Goal: Task Accomplishment & Management: Manage account settings

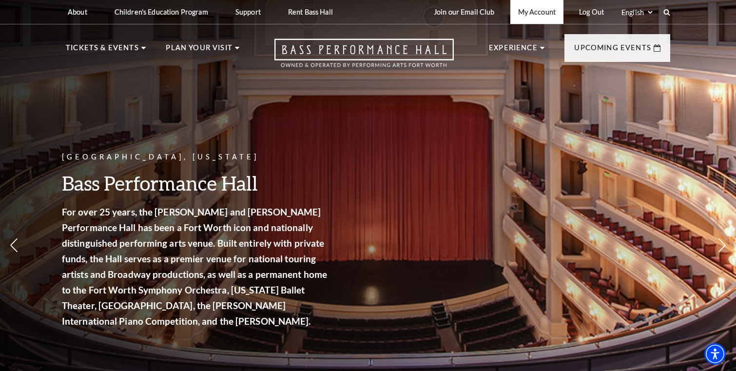
click at [537, 19] on link "My Account" at bounding box center [536, 12] width 53 height 24
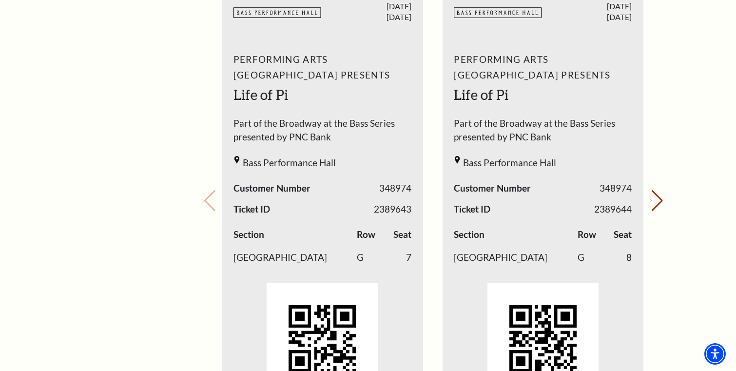
scroll to position [421, 0]
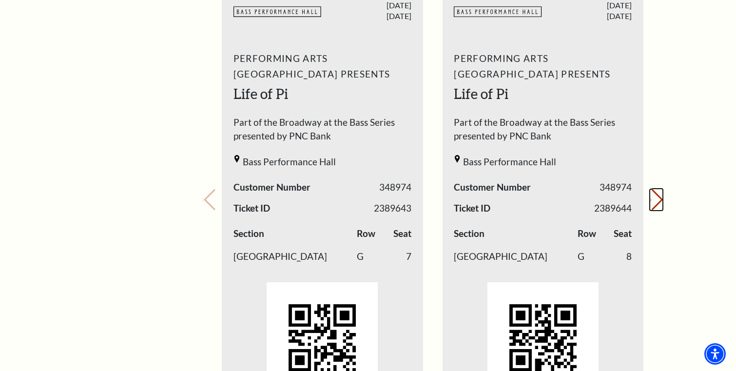
click at [654, 206] on button "Next slide." at bounding box center [656, 199] width 13 height 21
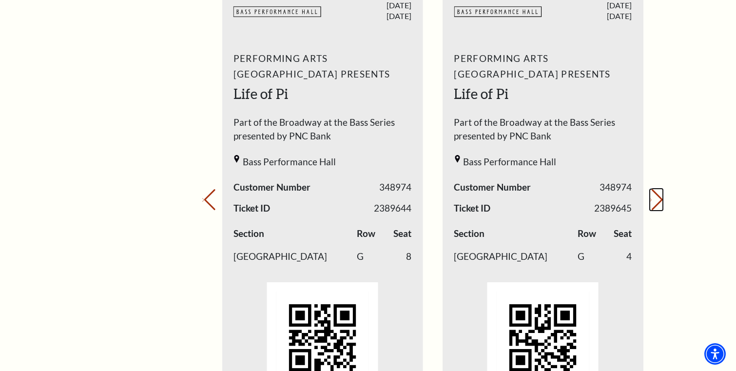
click at [654, 206] on button "Next slide." at bounding box center [656, 199] width 13 height 21
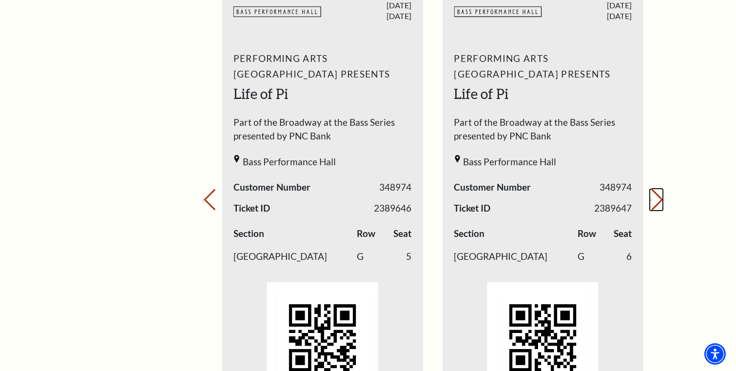
click at [654, 206] on button "Next slide." at bounding box center [656, 199] width 13 height 21
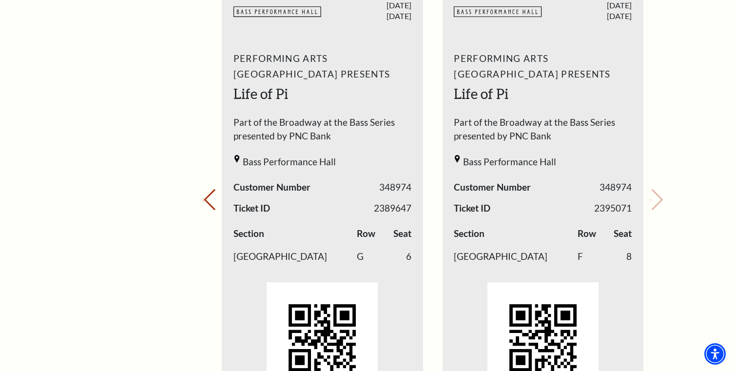
click at [654, 206] on div "Your next show Previous slide. Next slide." at bounding box center [432, 186] width 461 height 516
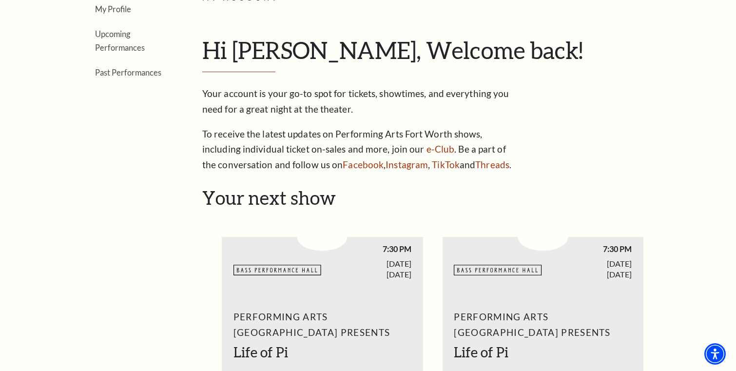
scroll to position [165, 0]
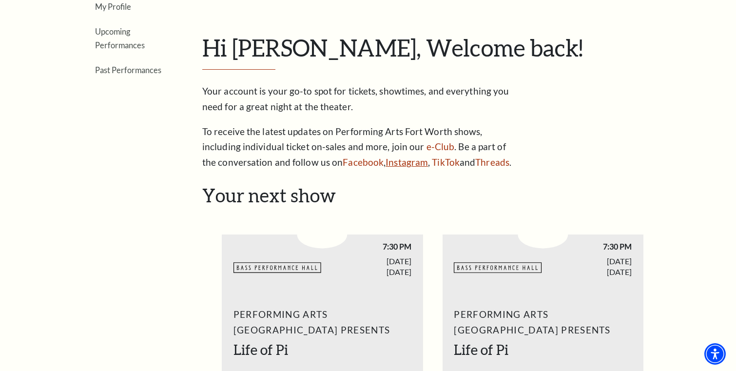
click at [400, 163] on link "Instagram" at bounding box center [407, 161] width 42 height 11
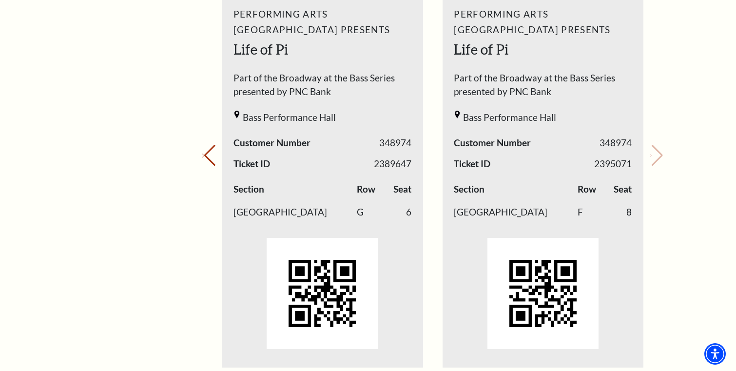
scroll to position [457, 0]
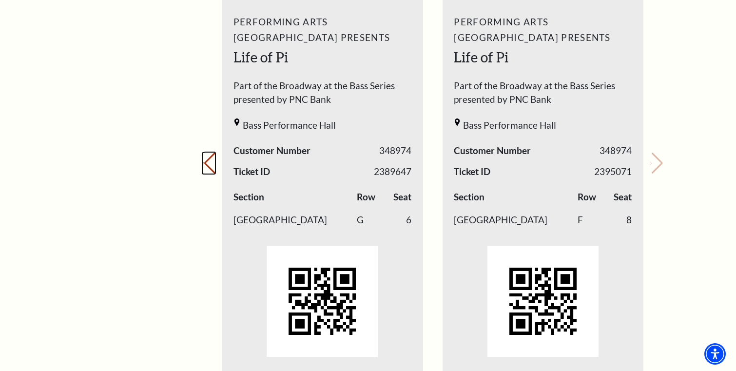
click at [210, 170] on button "Previous slide." at bounding box center [208, 163] width 13 height 21
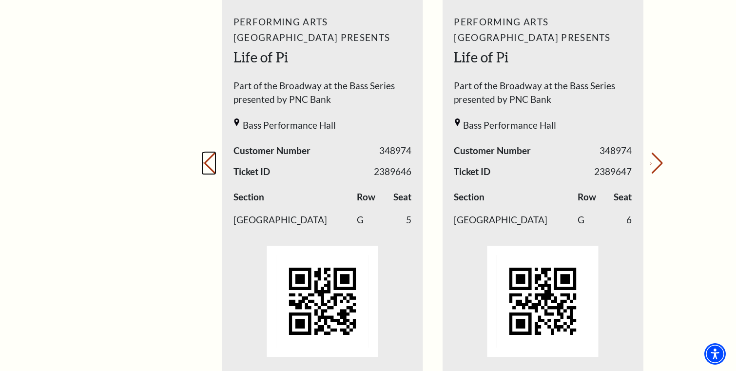
click at [211, 170] on button "Previous slide." at bounding box center [208, 163] width 13 height 21
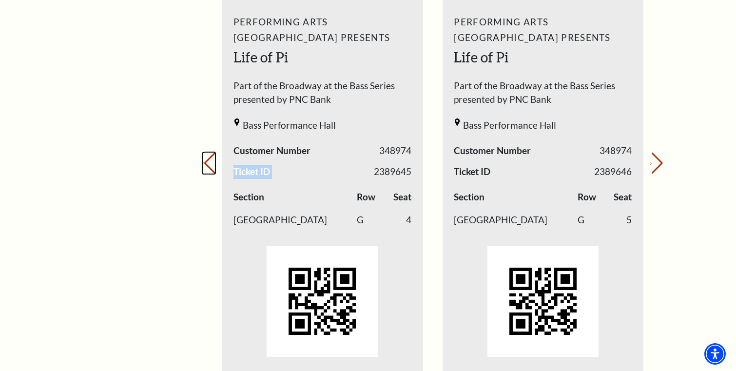
click at [211, 170] on button "Previous slide." at bounding box center [208, 163] width 13 height 21
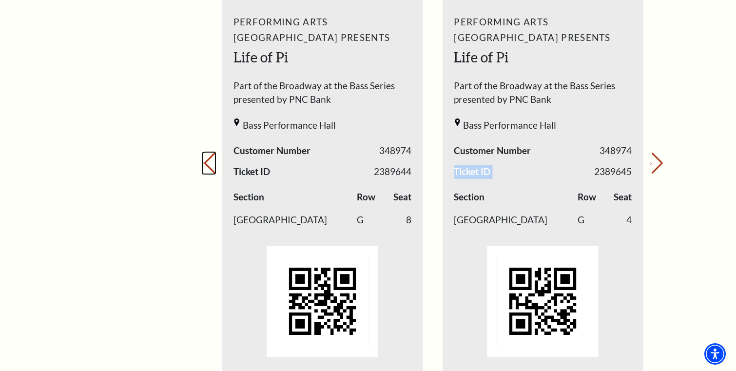
click at [211, 170] on button "Previous slide." at bounding box center [208, 163] width 13 height 21
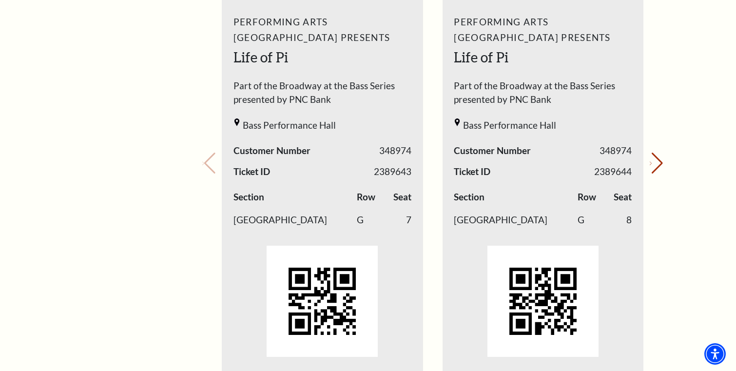
click at [211, 170] on div "Your next show Previous slide. Next slide." at bounding box center [432, 150] width 461 height 516
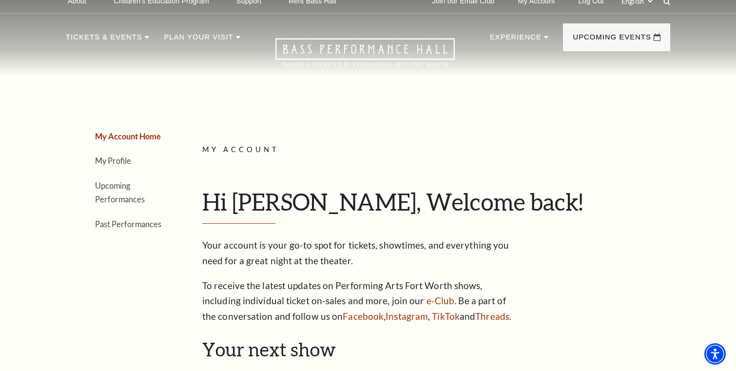
scroll to position [10, 0]
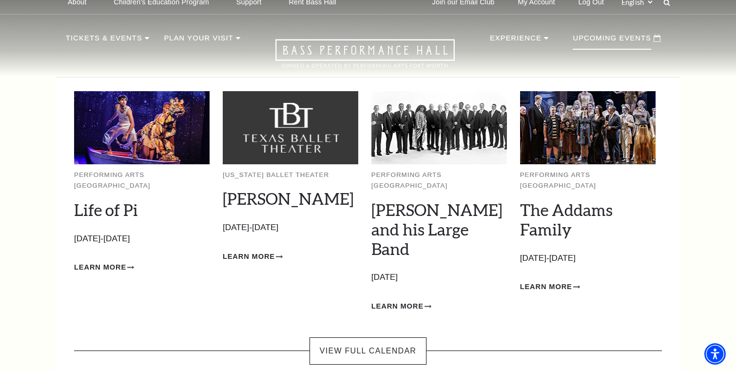
click at [605, 40] on p "Upcoming Events" at bounding box center [612, 41] width 78 height 18
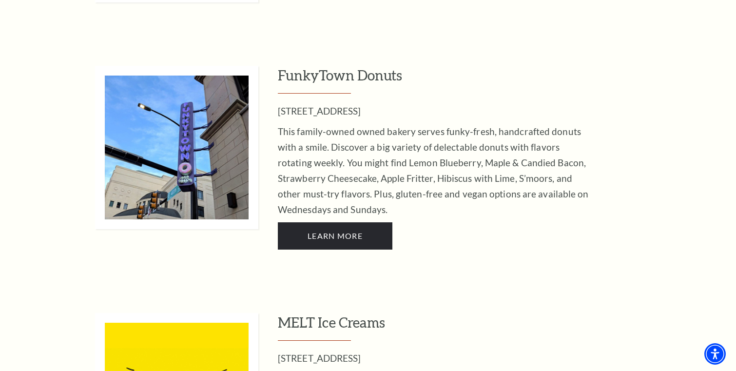
scroll to position [1162, 0]
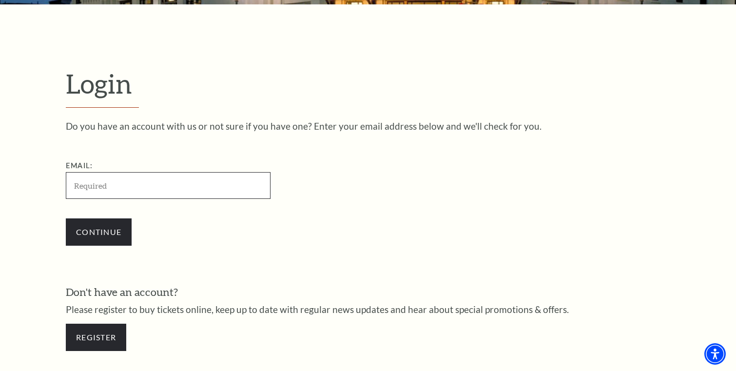
click at [158, 181] on input "Email:" at bounding box center [168, 185] width 205 height 27
type input "maleriemh@gmail.com"
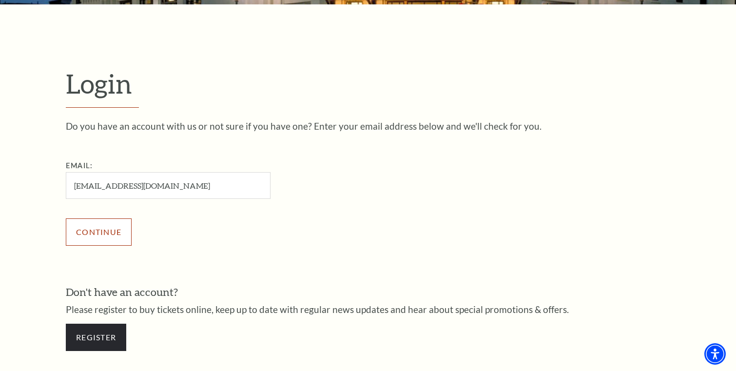
click at [102, 242] on input "Continue" at bounding box center [99, 231] width 66 height 27
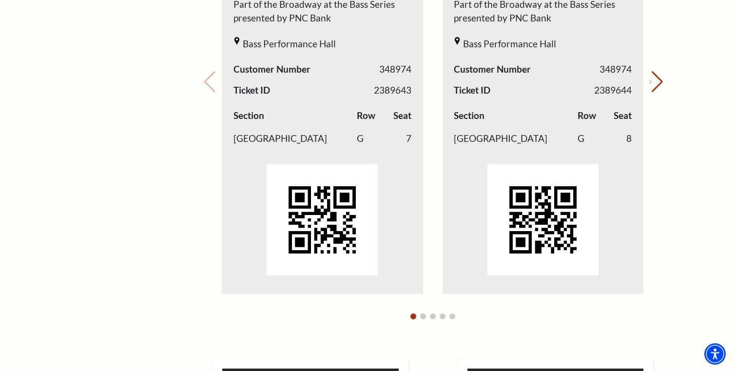
scroll to position [540, 0]
